Goal: Navigation & Orientation: Find specific page/section

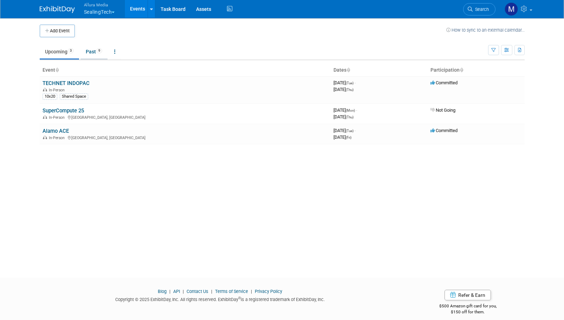
click at [102, 50] on span "9" at bounding box center [99, 50] width 6 height 5
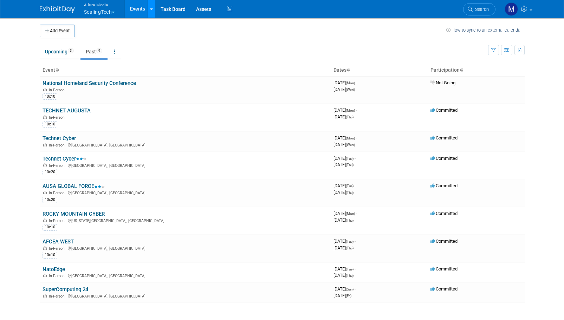
click at [152, 4] on link at bounding box center [151, 9] width 7 height 18
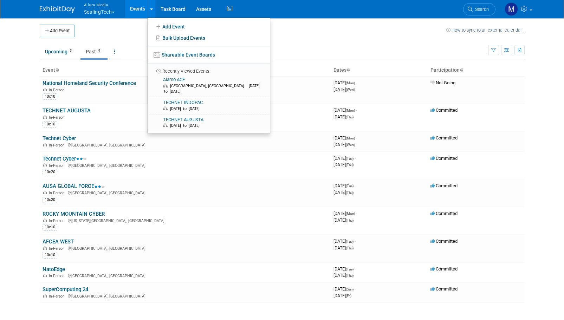
click at [111, 9] on button "Allura Media SealingTech" at bounding box center [103, 9] width 40 height 18
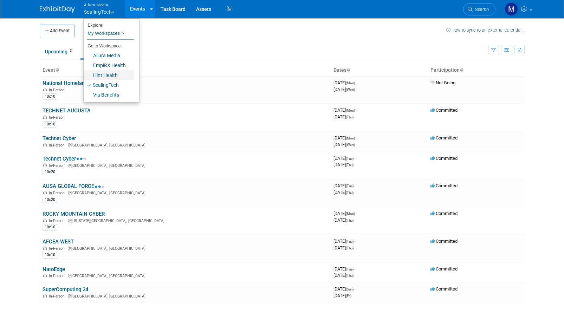
click at [103, 76] on link "Hint Health" at bounding box center [109, 75] width 50 height 10
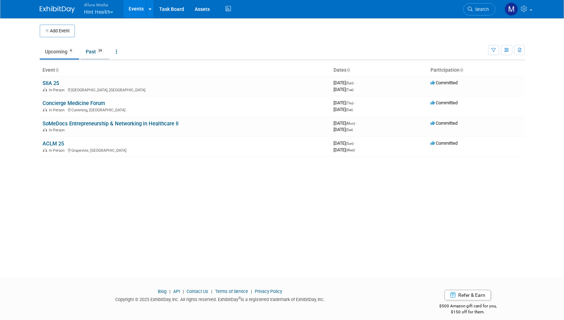
click at [95, 48] on link "Past 34" at bounding box center [94, 51] width 29 height 13
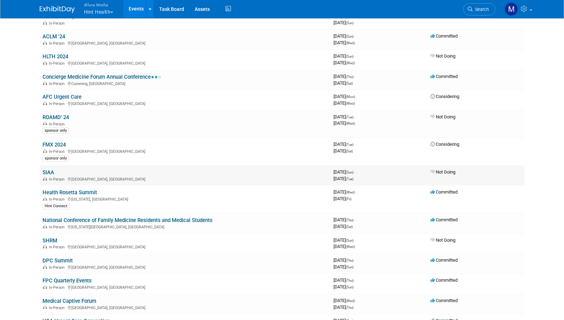
scroll to position [422, 0]
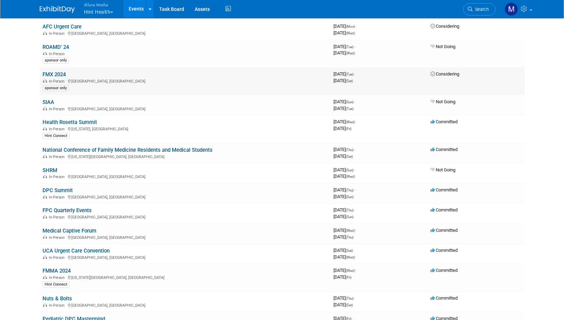
drag, startPoint x: 434, startPoint y: 74, endPoint x: 467, endPoint y: 72, distance: 32.7
click at [467, 72] on td "Considering" at bounding box center [476, 81] width 97 height 28
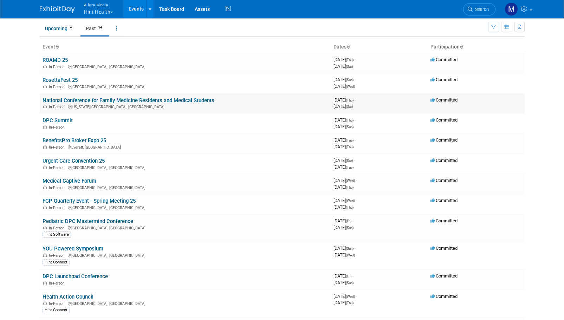
scroll to position [0, 0]
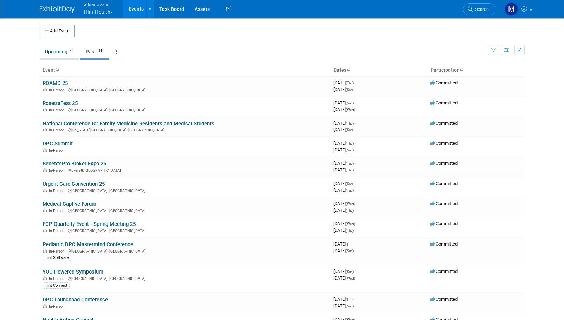
click at [55, 45] on link "Upcoming 4" at bounding box center [59, 51] width 39 height 13
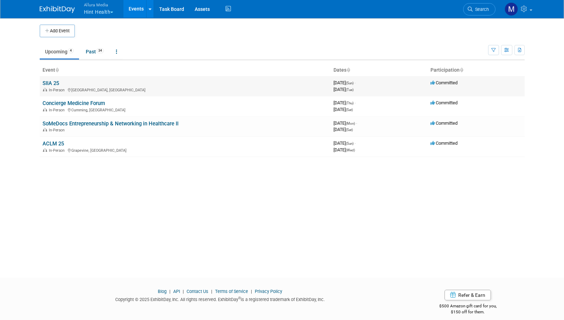
click at [67, 85] on td "SIIA 25 In-Person [GEOGRAPHIC_DATA], [GEOGRAPHIC_DATA]" at bounding box center [185, 86] width 291 height 20
click at [52, 83] on link "SIIA 25" at bounding box center [51, 83] width 17 height 6
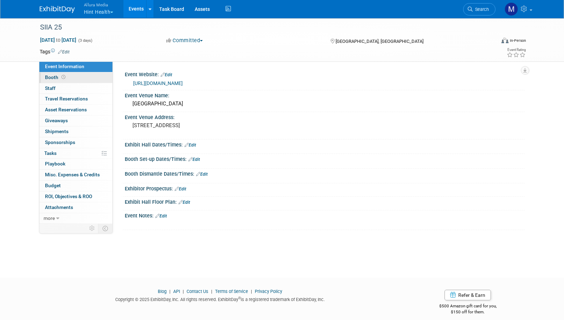
click at [71, 76] on link "Booth" at bounding box center [75, 77] width 73 height 11
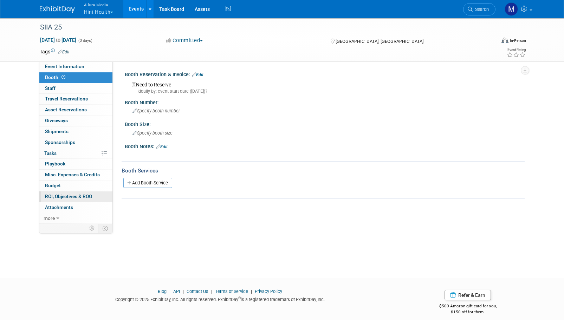
click at [78, 197] on span "ROI, Objectives & ROO 0" at bounding box center [68, 197] width 47 height 6
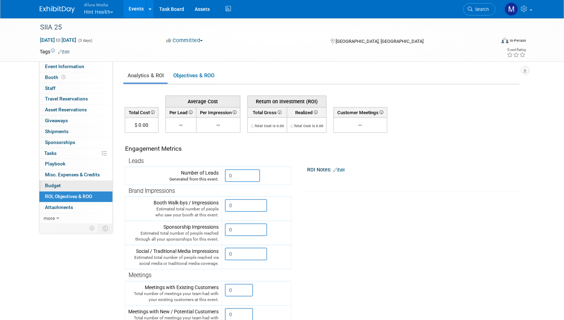
click at [77, 185] on link "Budget" at bounding box center [75, 186] width 73 height 11
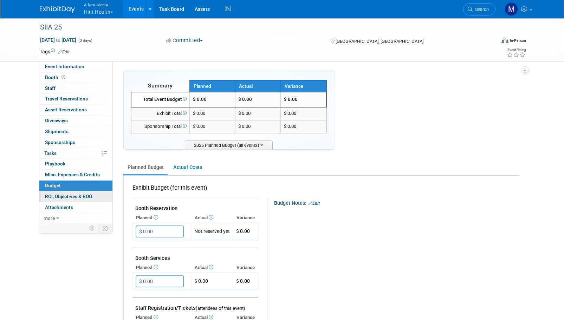
click at [79, 199] on span "ROI, Objectives & ROO 0" at bounding box center [68, 197] width 47 height 6
